Goal: Find specific page/section: Find specific page/section

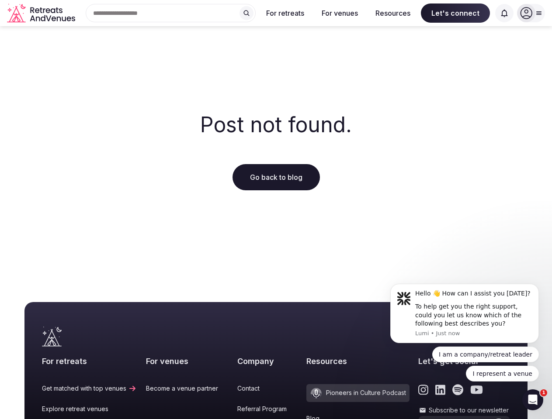
click at [276, 210] on div "Post not found. Go back to blog" at bounding box center [276, 152] width 552 height 252
click at [171, 13] on div "Search Popular Destinations [GEOGRAPHIC_DATA], [GEOGRAPHIC_DATA] [GEOGRAPHIC_DA…" at bounding box center [167, 13] width 177 height 18
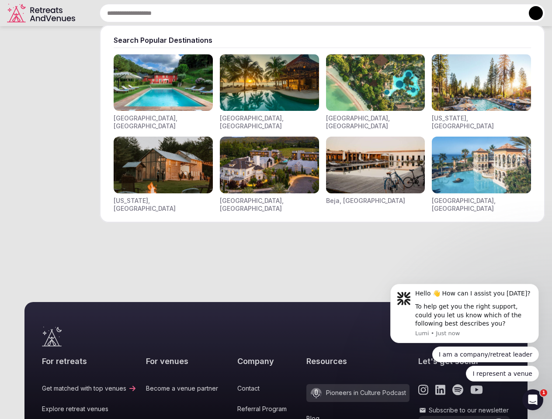
click at [246, 13] on input "text" at bounding box center [322, 13] width 445 height 18
click at [285, 13] on input "text" at bounding box center [322, 13] width 445 height 18
click at [339, 13] on input "text" at bounding box center [322, 13] width 445 height 18
click at [393, 13] on input "text" at bounding box center [322, 13] width 445 height 18
click at [455, 13] on input "text" at bounding box center [322, 13] width 445 height 18
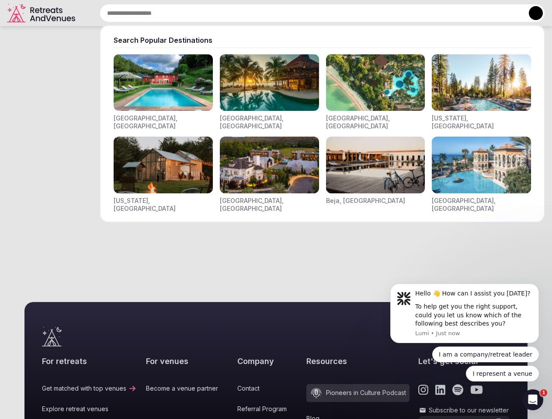
click at [504, 13] on input "text" at bounding box center [322, 13] width 445 height 18
click at [531, 13] on button at bounding box center [536, 13] width 14 height 14
